Goal: Transaction & Acquisition: Purchase product/service

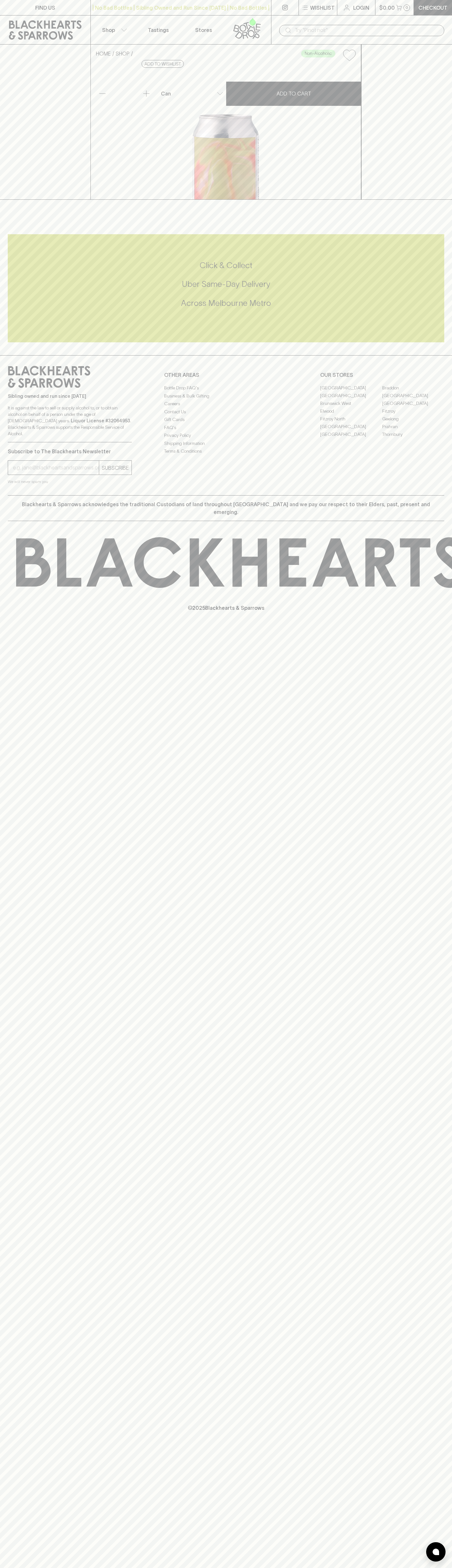
click at [376, 5] on button "$0.00 0" at bounding box center [394, 7] width 38 height 15
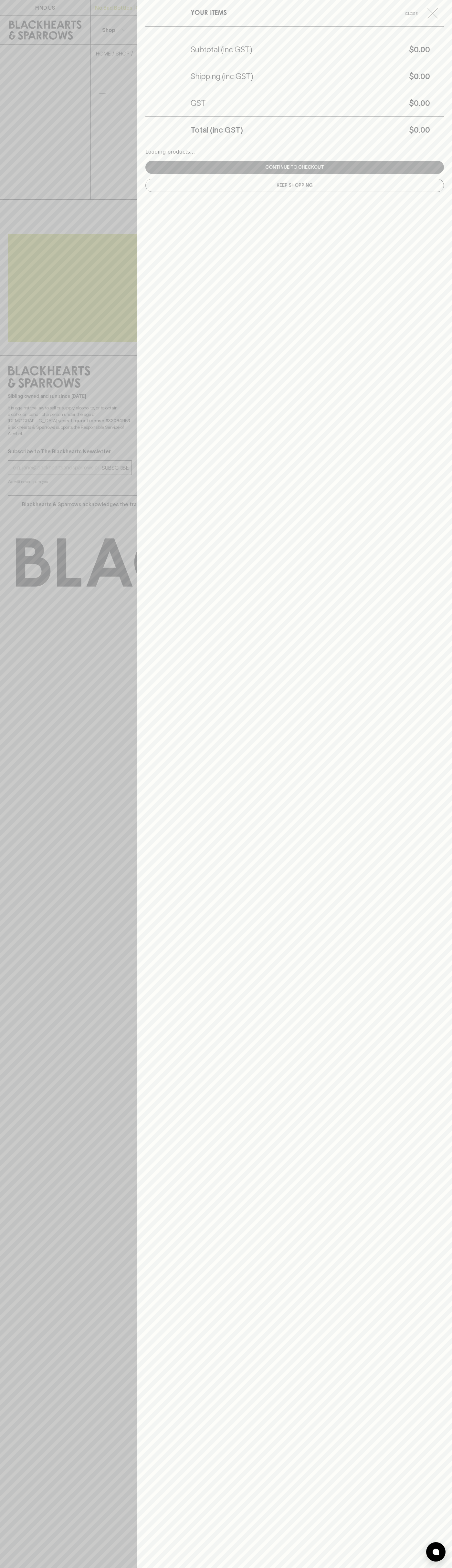
click at [447, 45] on div "YOUR ITEMS Close Subtotal (inc GST) $0.00 Shipping (inc GST) $0.00 GST $0.00 To…" at bounding box center [295, 784] width 315 height 1568
click at [323, 1567] on html "FIND US | No Bad Bottles | Sibling Owned and Run Since 2006 | No Bad Bottles | …" at bounding box center [226, 784] width 452 height 1568
click at [1, 910] on div at bounding box center [226, 784] width 452 height 1568
